Goal: Information Seeking & Learning: Learn about a topic

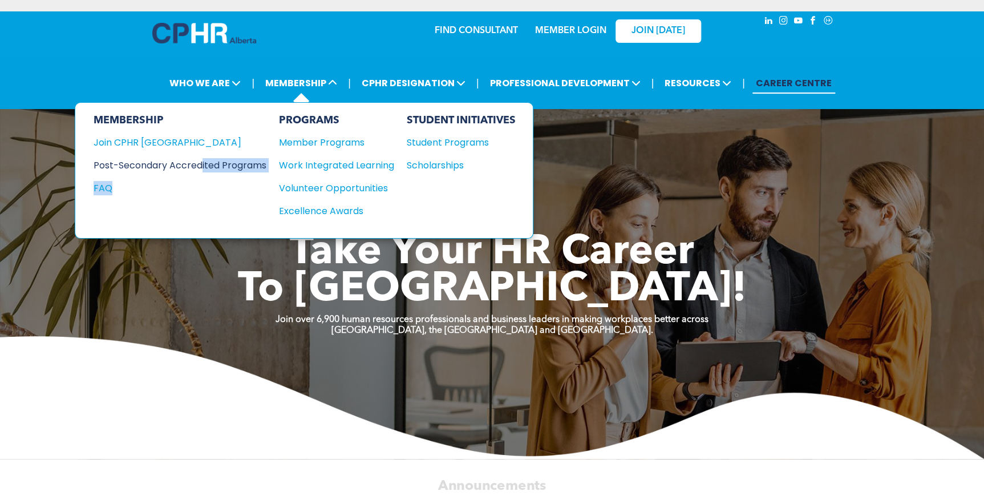
click at [207, 168] on div "MEMBERSHIP Join CPHR [GEOGRAPHIC_DATA] Post-Secondary Accredited Programs FAQ" at bounding box center [180, 170] width 173 height 112
drag, startPoint x: 207, startPoint y: 168, endPoint x: 209, endPoint y: 162, distance: 6.1
click at [209, 162] on div "Post-Secondary Accredited Programs" at bounding box center [172, 165] width 156 height 14
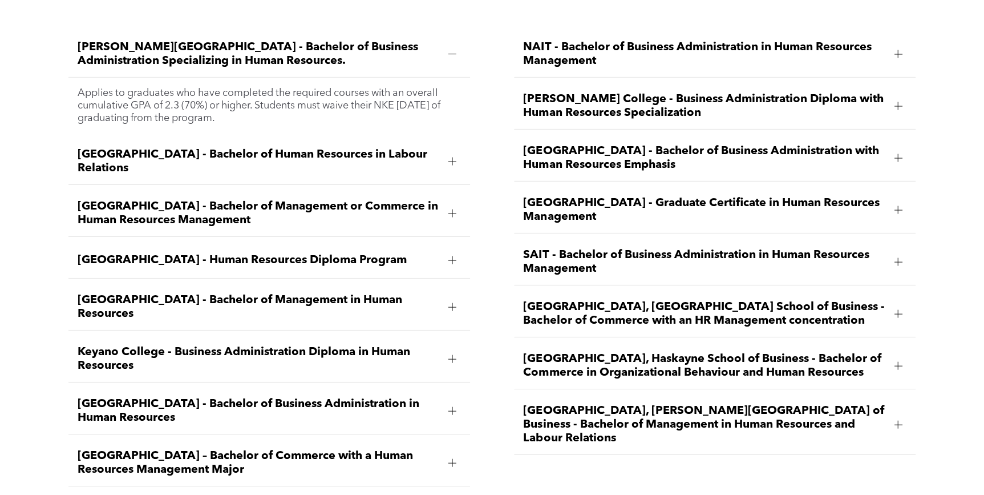
scroll to position [1660, 0]
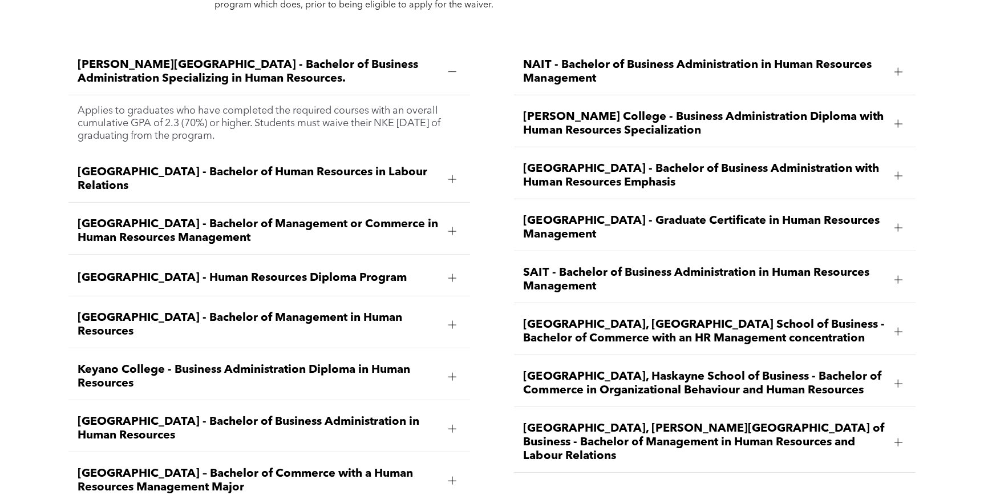
click at [647, 113] on span "Norquest College - Business Administration Diploma with Human Resources Special…" at bounding box center [704, 123] width 362 height 27
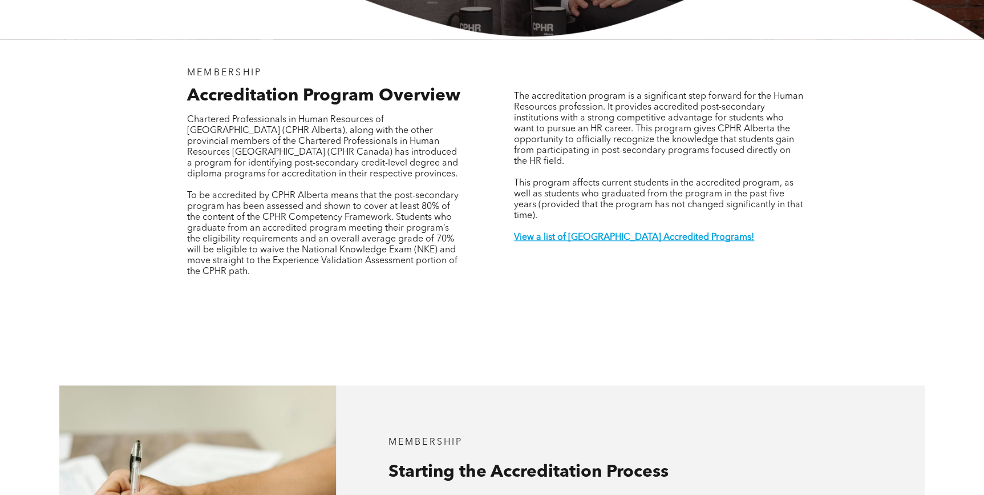
scroll to position [311, 0]
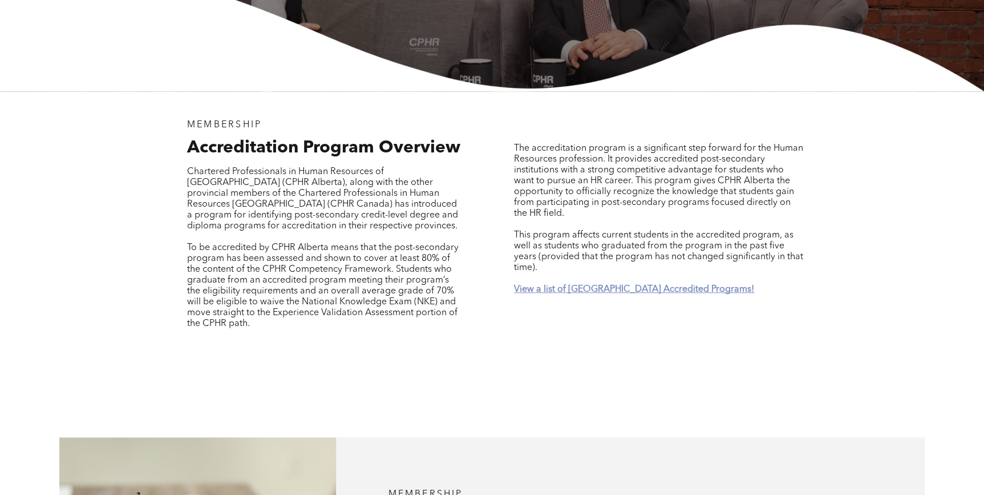
click at [639, 285] on strong "View a list of Alberta Accredited Programs!" at bounding box center [634, 289] width 240 height 9
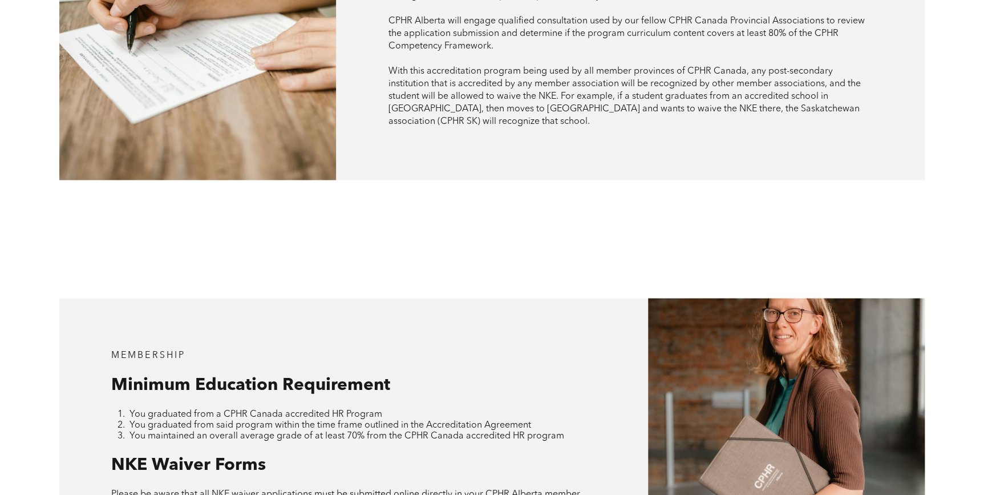
scroll to position [739, 0]
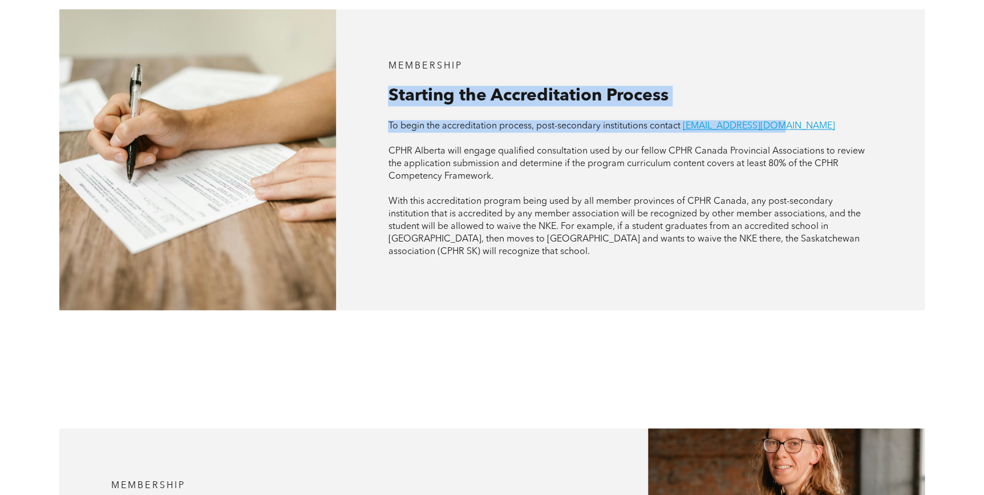
drag, startPoint x: 789, startPoint y: 120, endPoint x: 386, endPoint y: 88, distance: 404.7
click at [386, 88] on div "MEMBERSHIP Starting the Accreditation Process To begin the accreditation proces…" at bounding box center [630, 159] width 589 height 301
copy div "Starting the Accreditation Process To begin the accreditation process, post-sec…"
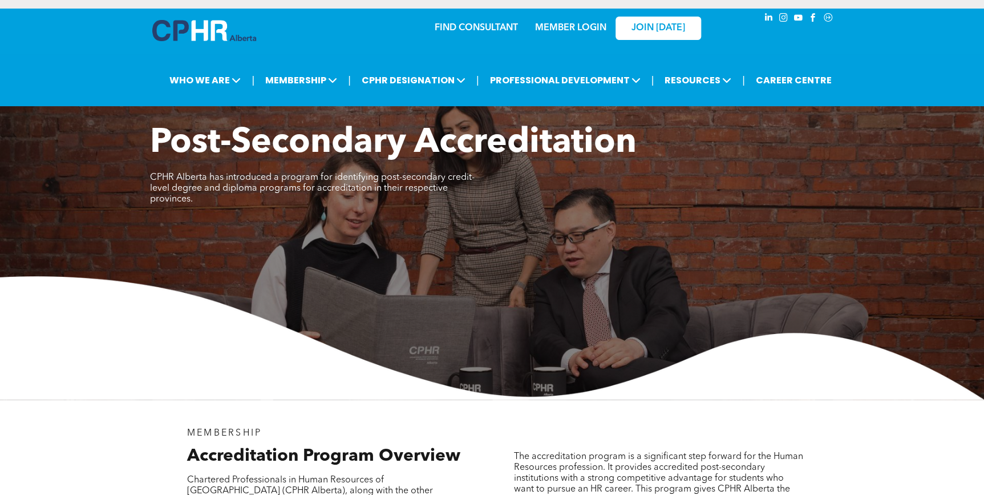
scroll to position [0, 0]
